Goal: Task Accomplishment & Management: Complete application form

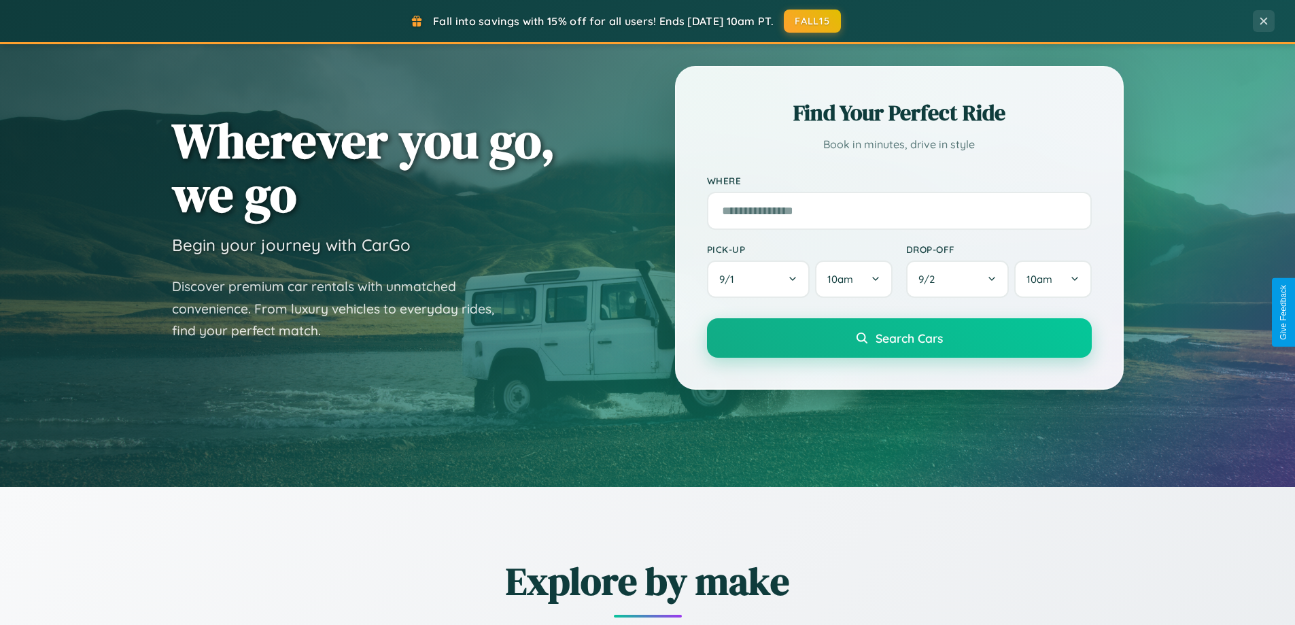
scroll to position [586, 0]
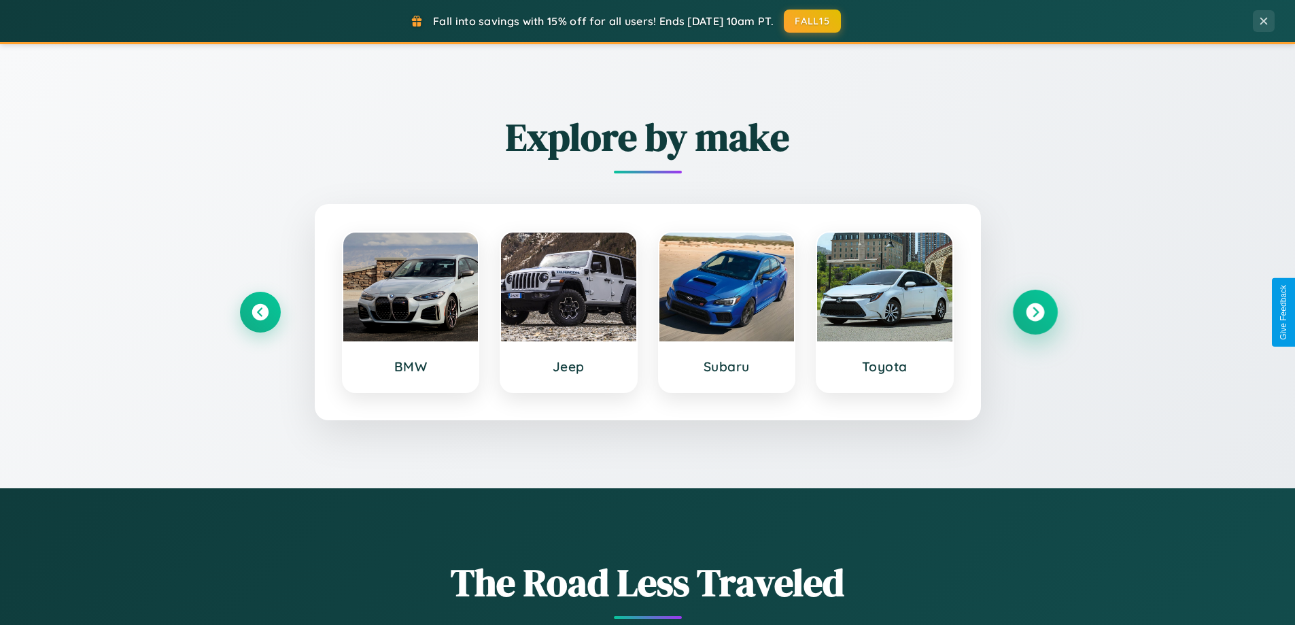
click at [1034, 312] on icon at bounding box center [1035, 312] width 18 height 18
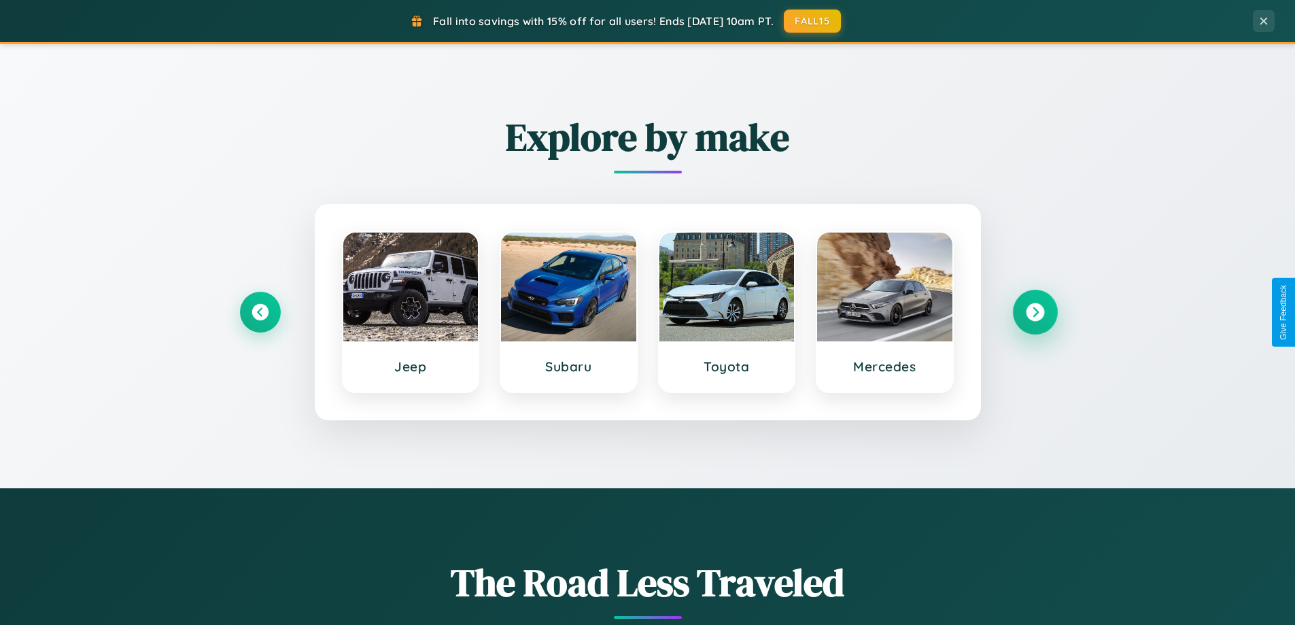
click at [1034, 312] on icon at bounding box center [1035, 312] width 18 height 18
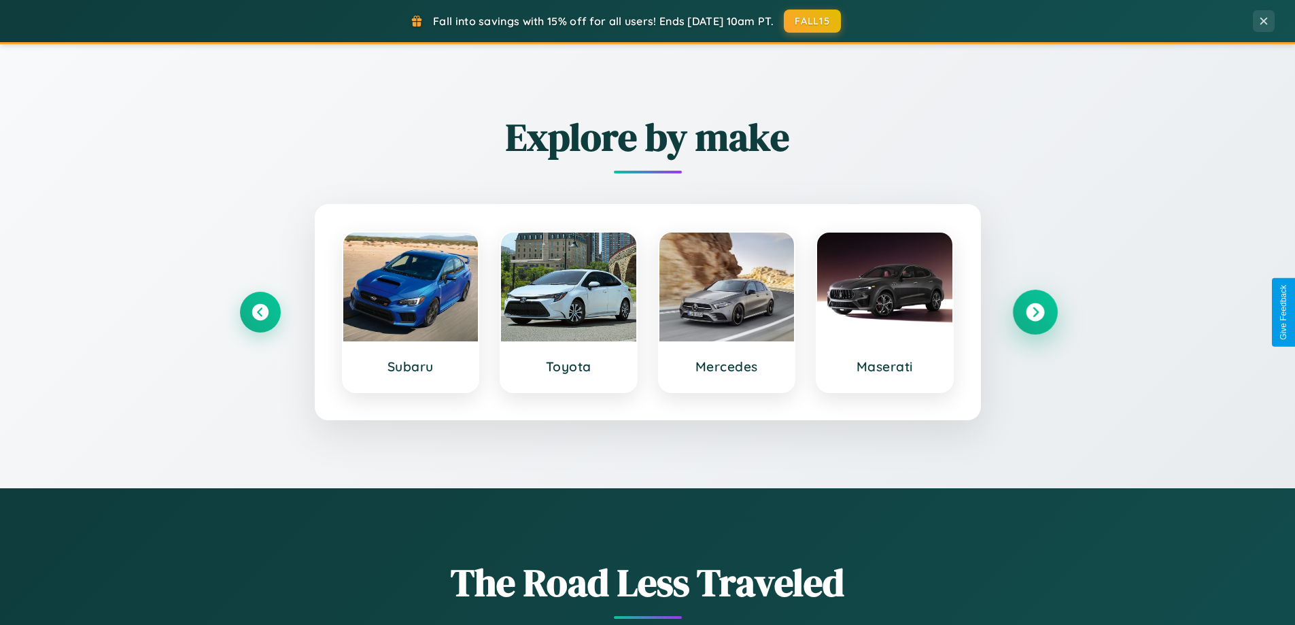
click at [1034, 312] on icon at bounding box center [1035, 312] width 18 height 18
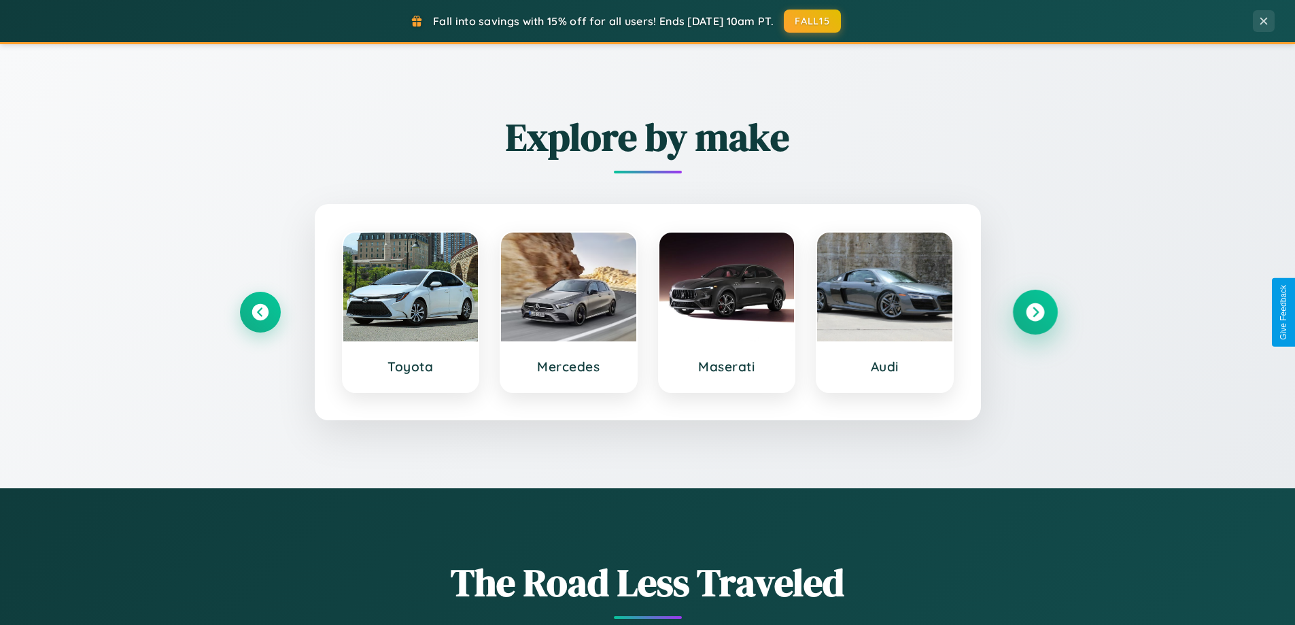
click at [1034, 312] on icon at bounding box center [1035, 312] width 18 height 18
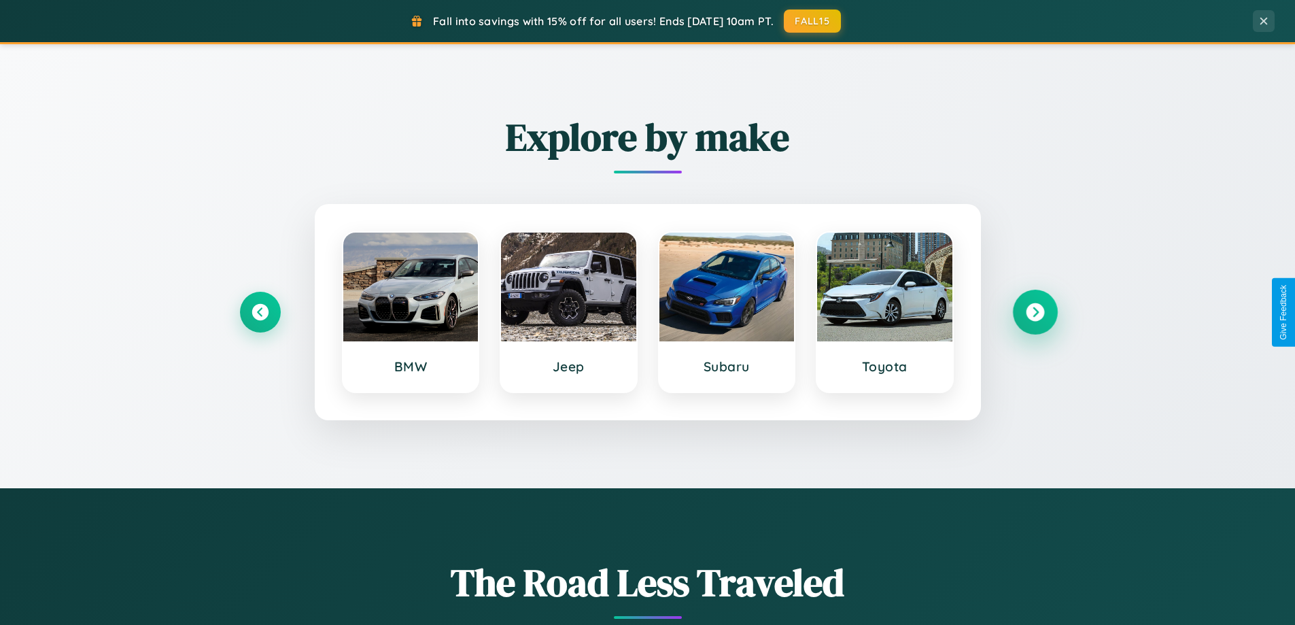
click at [1034, 312] on icon at bounding box center [1035, 312] width 18 height 18
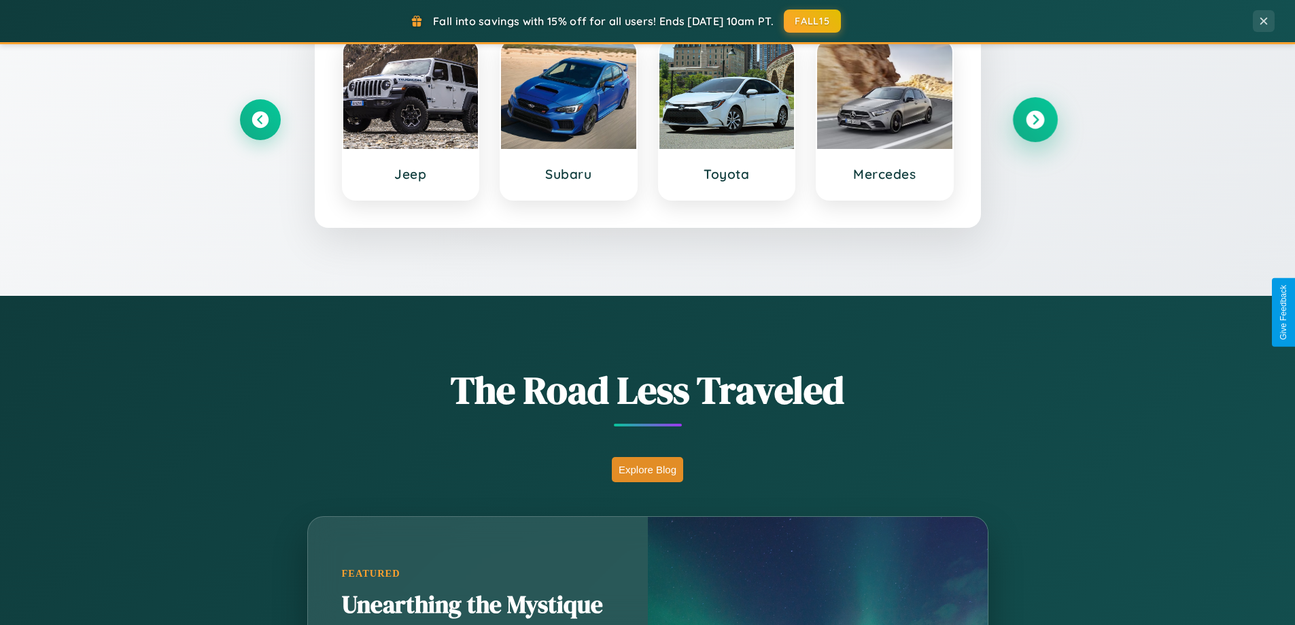
scroll to position [935, 0]
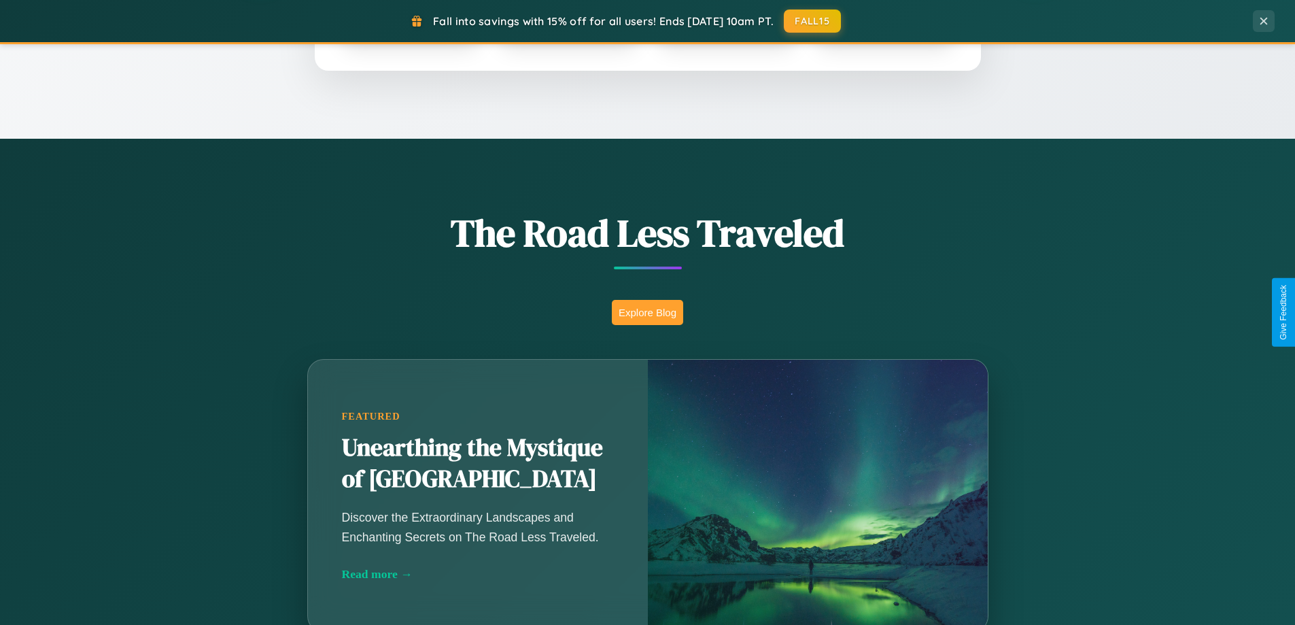
click at [647, 312] on button "Explore Blog" at bounding box center [647, 312] width 71 height 25
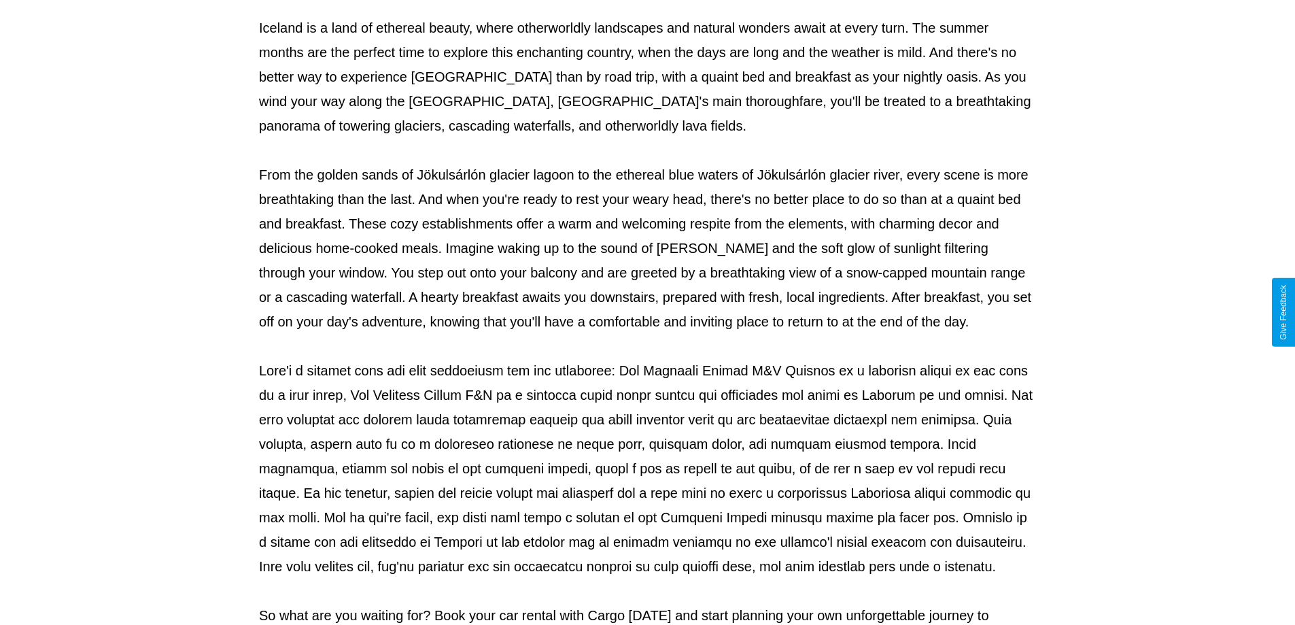
scroll to position [440, 0]
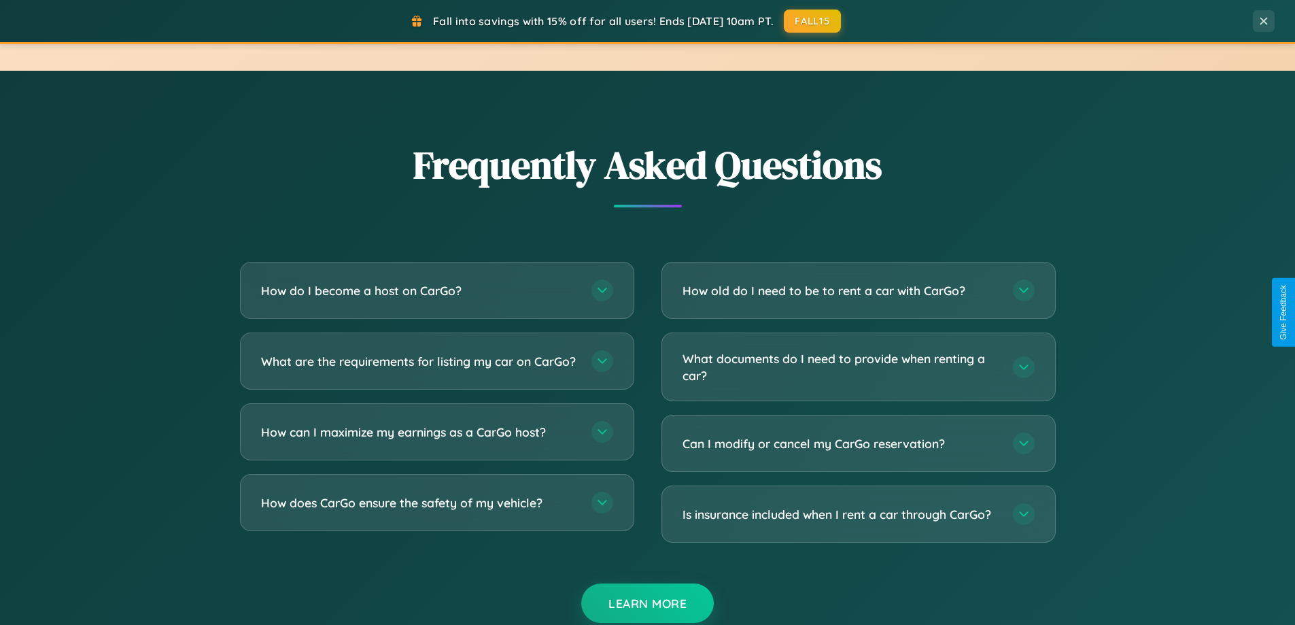
scroll to position [2615, 0]
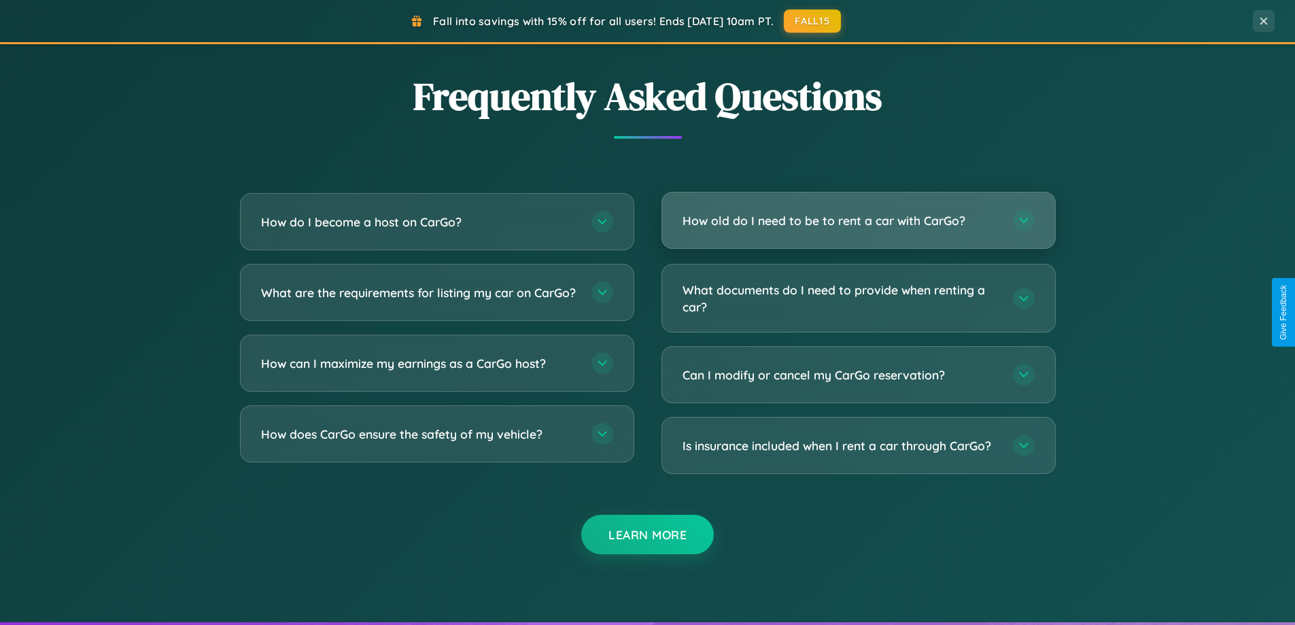
click at [858, 220] on h3 "How old do I need to be to rent a car with CarGo?" at bounding box center [840, 220] width 317 height 17
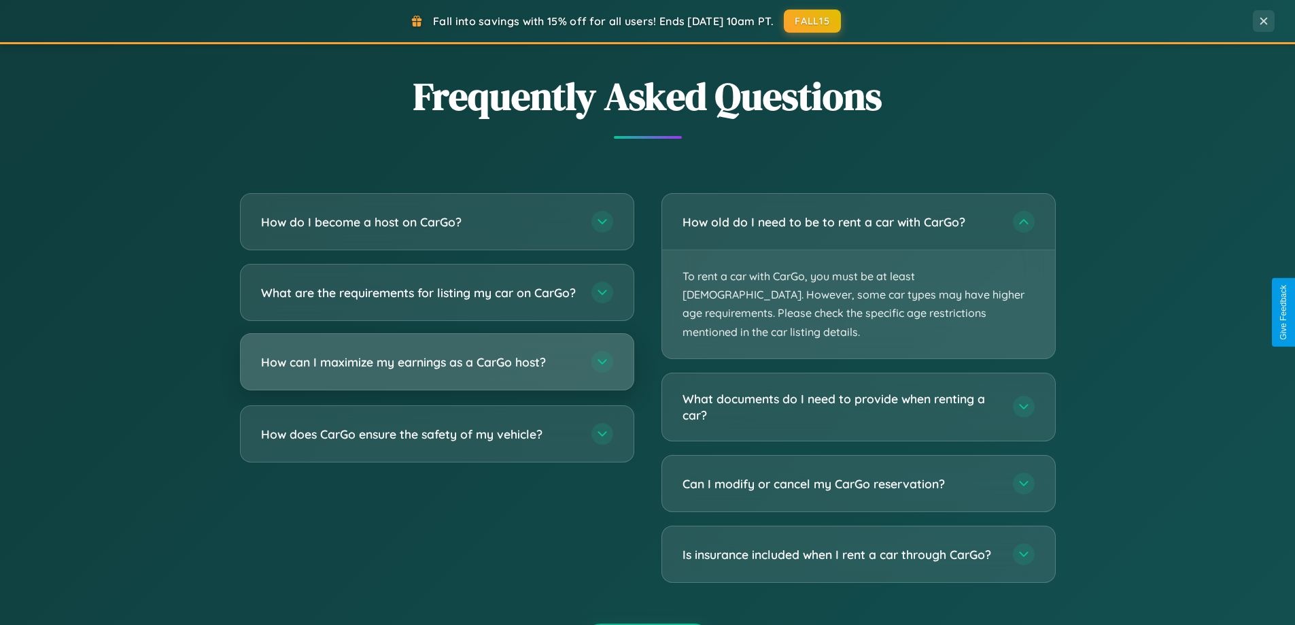
click at [436, 370] on h3 "How can I maximize my earnings as a CarGo host?" at bounding box center [419, 361] width 317 height 17
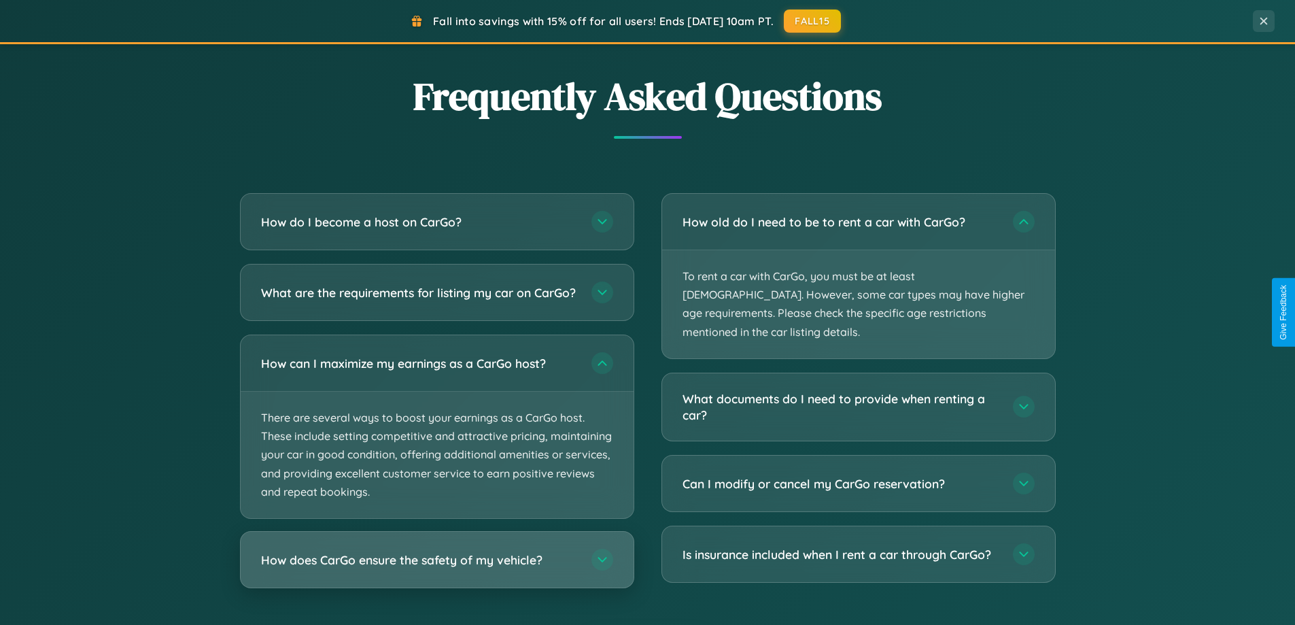
click at [436, 568] on h3 "How does CarGo ensure the safety of my vehicle?" at bounding box center [419, 559] width 317 height 17
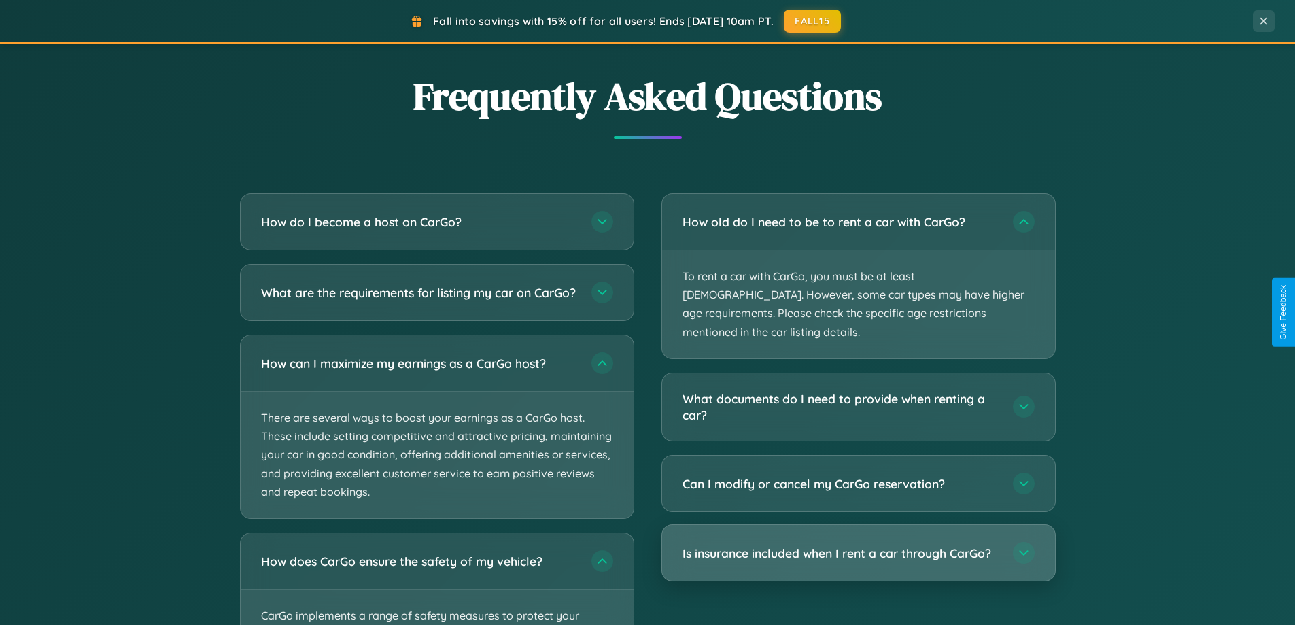
click at [858, 544] on h3 "Is insurance included when I rent a car through CarGo?" at bounding box center [840, 552] width 317 height 17
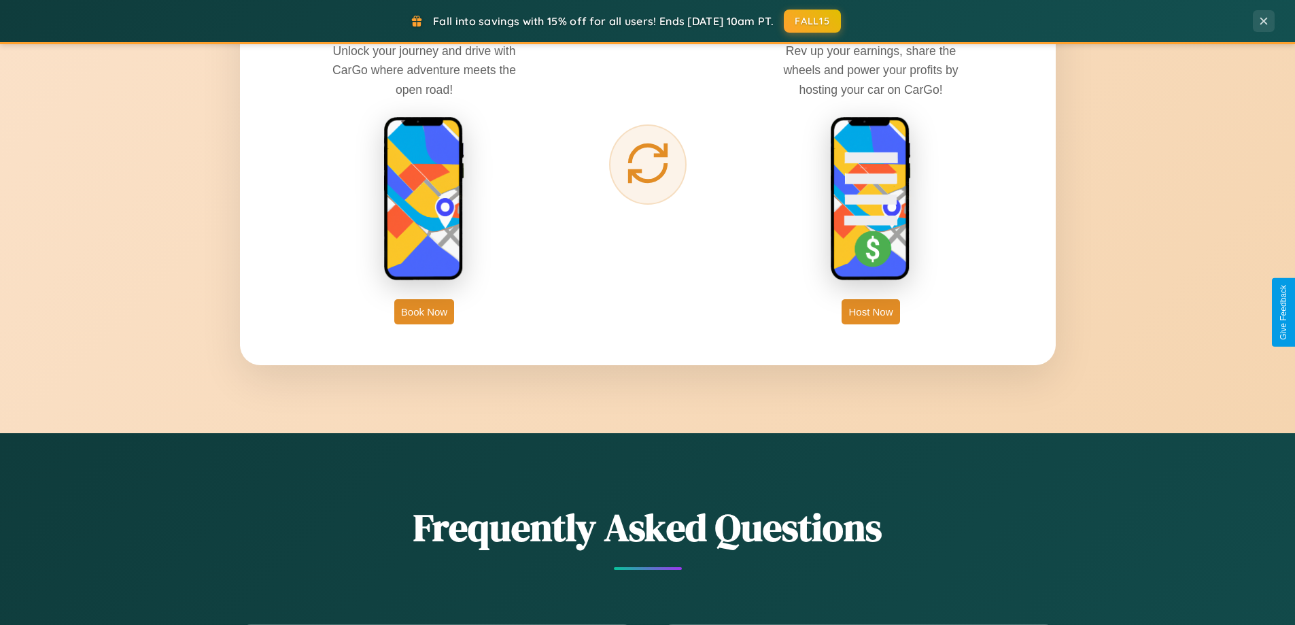
scroll to position [2184, 0]
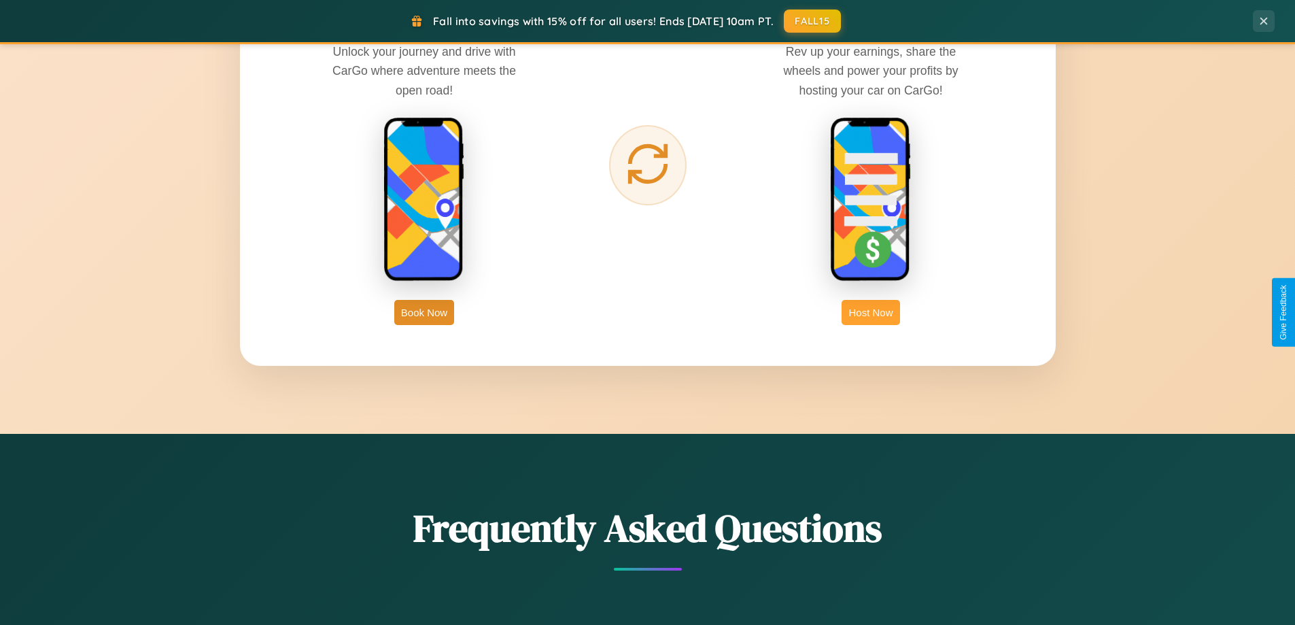
click at [871, 312] on button "Host Now" at bounding box center [870, 312] width 58 height 25
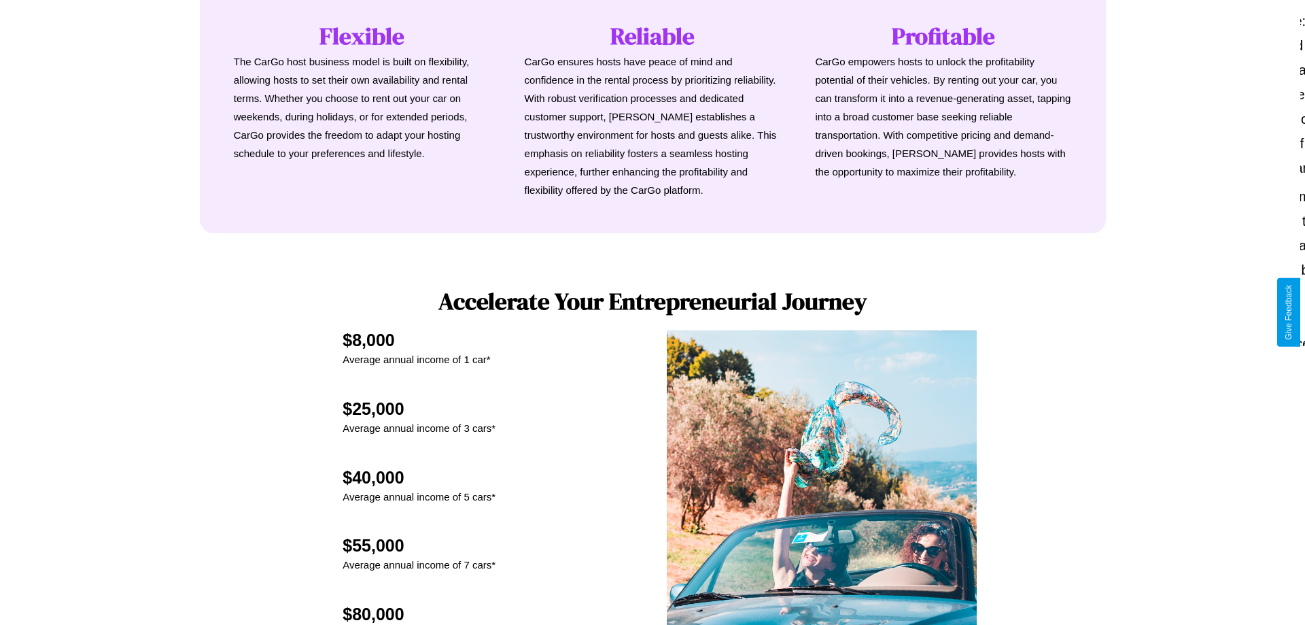
scroll to position [1417, 0]
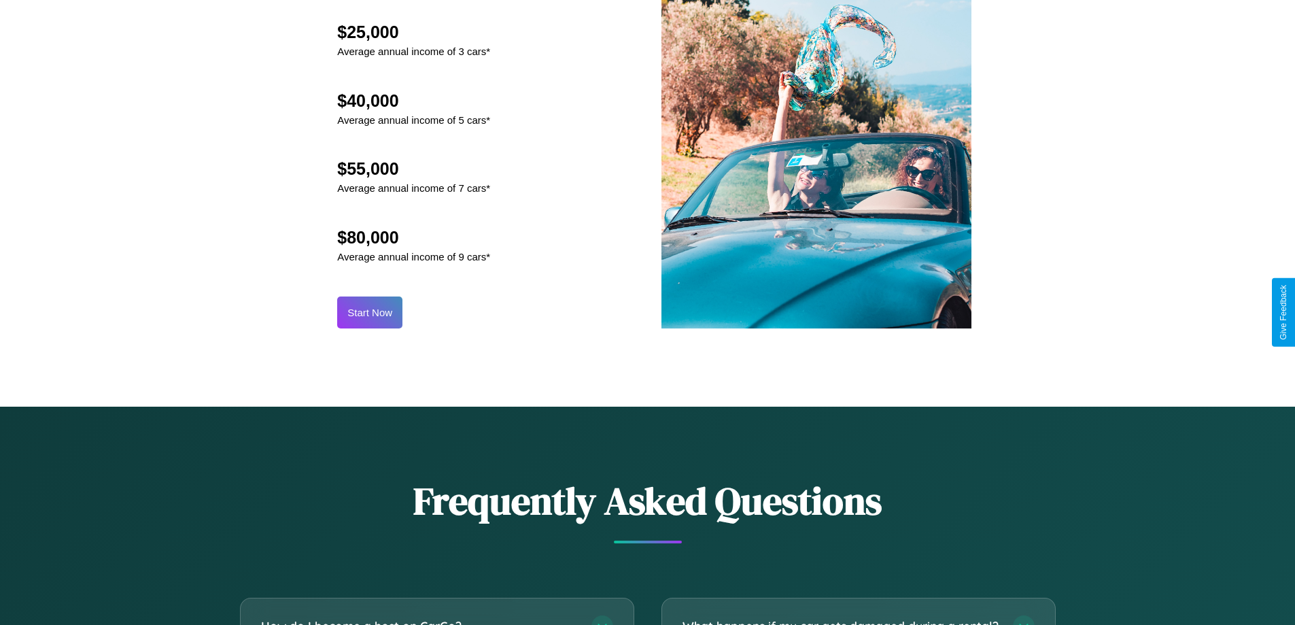
click at [370, 312] on button "Start Now" at bounding box center [369, 312] width 65 height 32
